Goal: Information Seeking & Learning: Learn about a topic

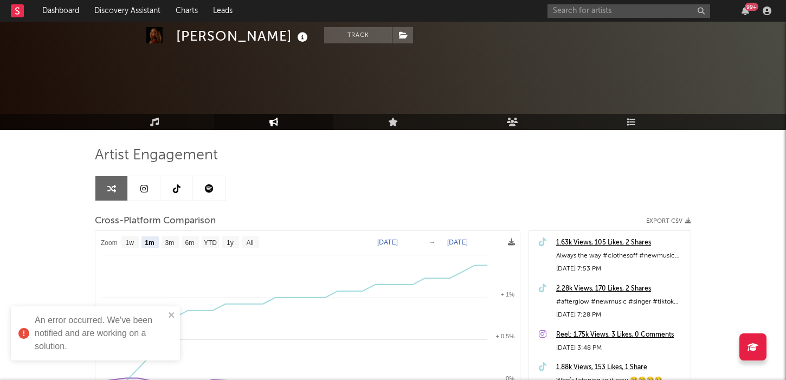
select select "1m"
click at [571, 20] on div "99 +" at bounding box center [661, 11] width 228 height 22
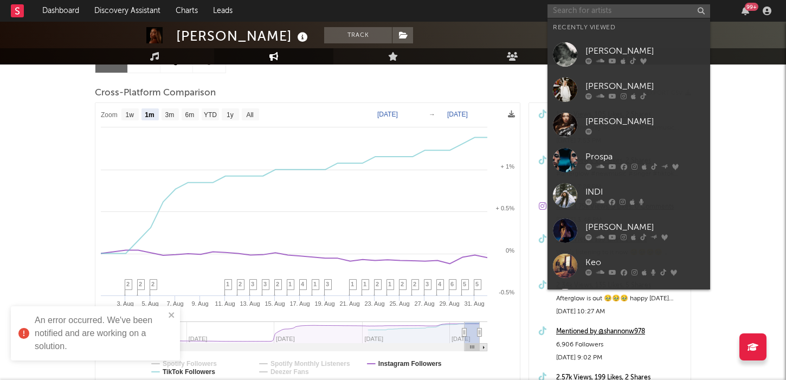
click at [572, 12] on input "text" at bounding box center [628, 11] width 163 height 14
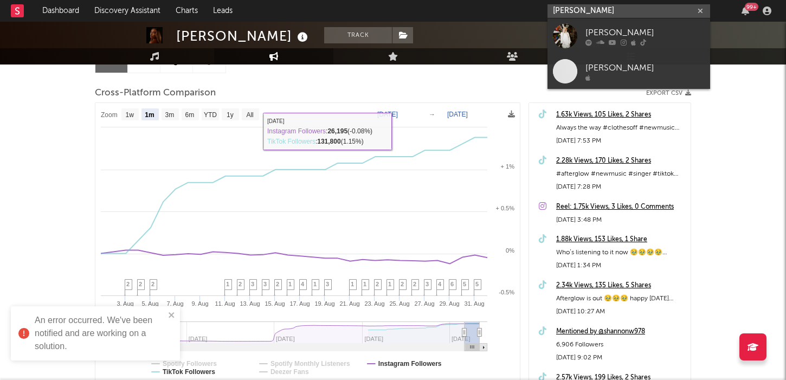
click at [597, 11] on input "[PERSON_NAME]" at bounding box center [628, 11] width 163 height 14
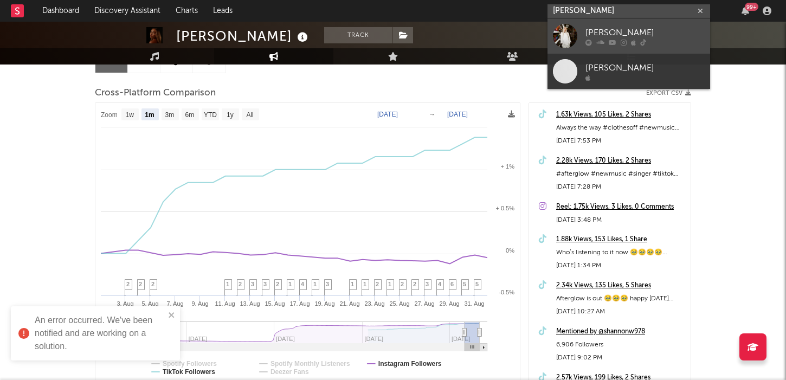
type input "[PERSON_NAME]"
click at [601, 41] on icon at bounding box center [600, 42] width 8 height 7
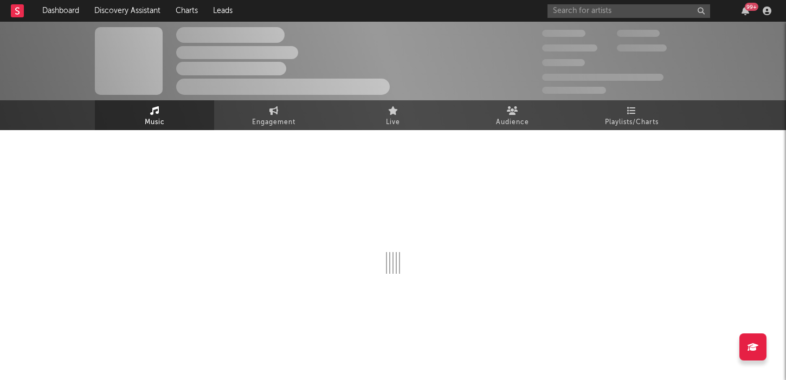
select select "6m"
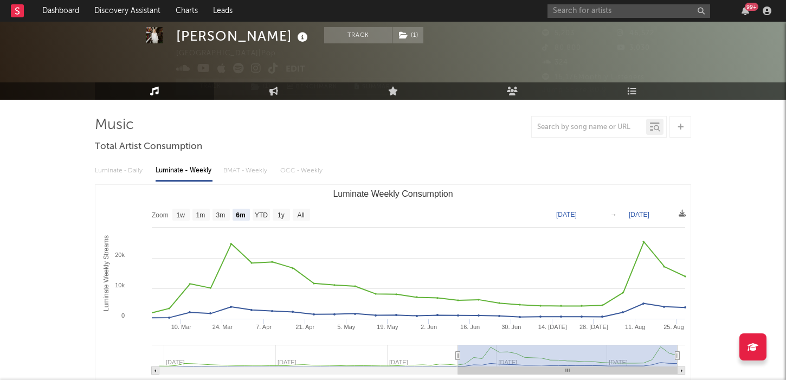
scroll to position [16, 0]
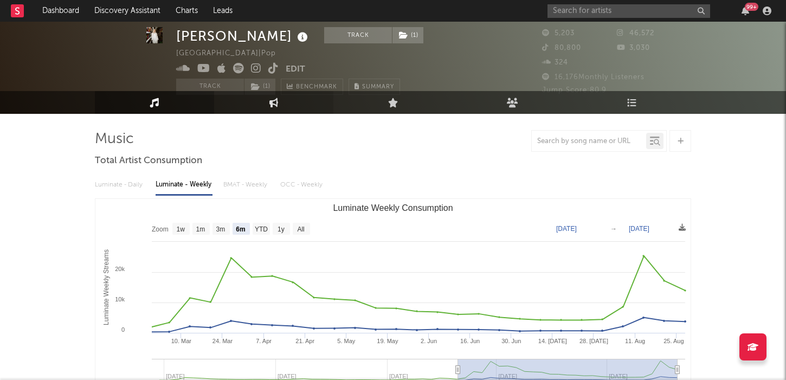
click at [254, 111] on link "Engagement" at bounding box center [273, 102] width 119 height 23
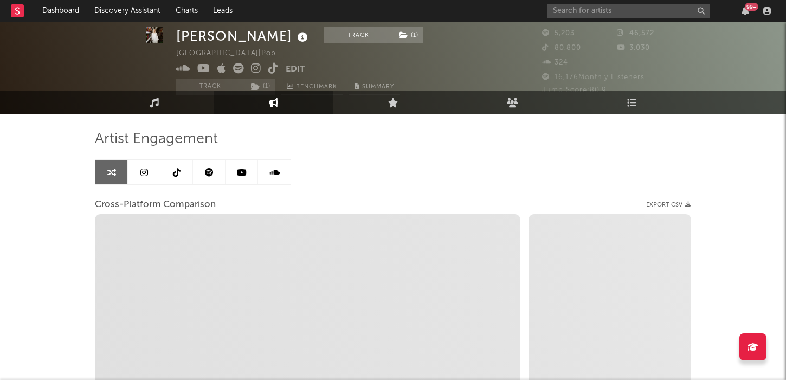
select select "1w"
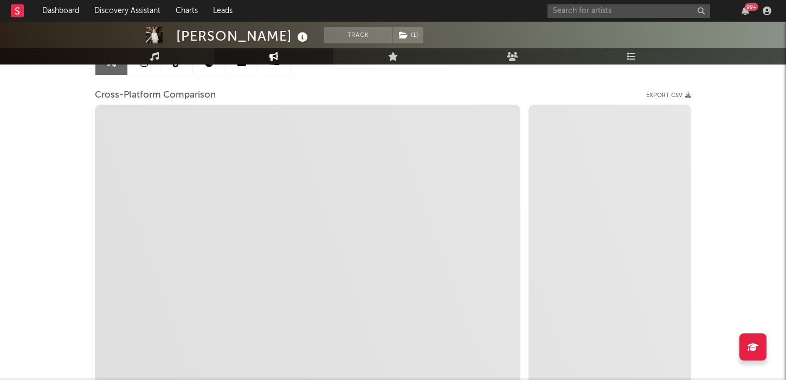
scroll to position [126, 0]
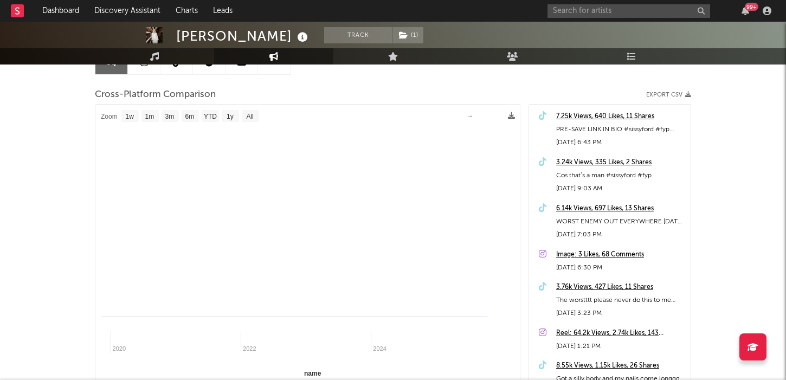
select select "1m"
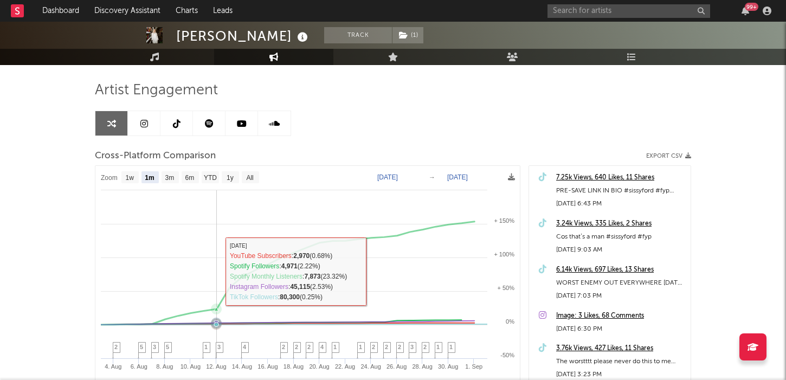
scroll to position [66, 0]
